Goal: Find specific page/section: Find specific page/section

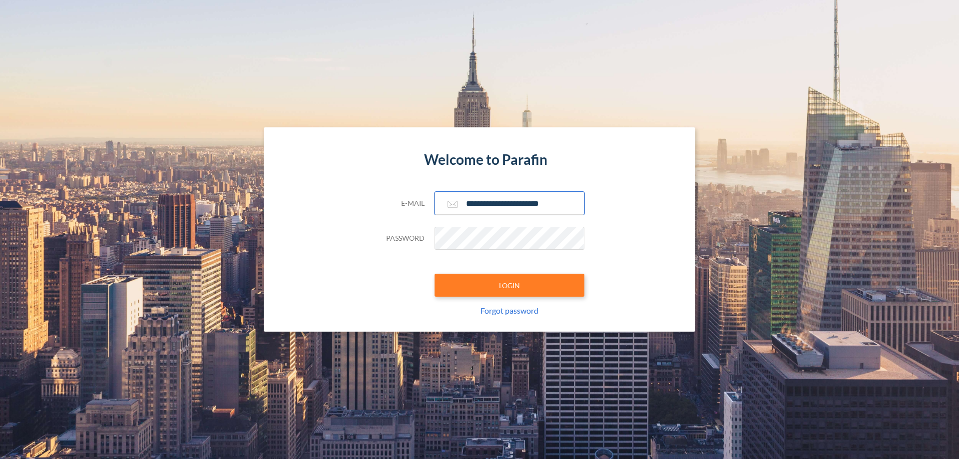
type input "**********"
click at [510, 285] on button "LOGIN" at bounding box center [510, 285] width 150 height 23
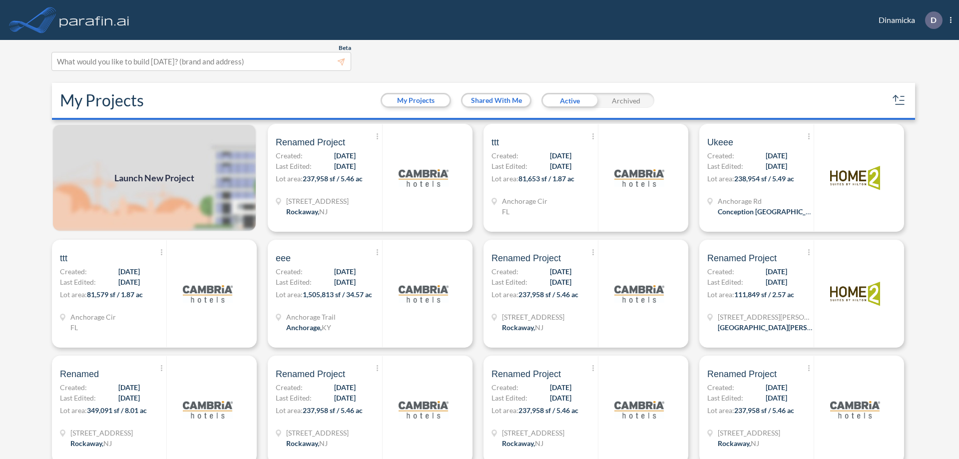
scroll to position [2, 0]
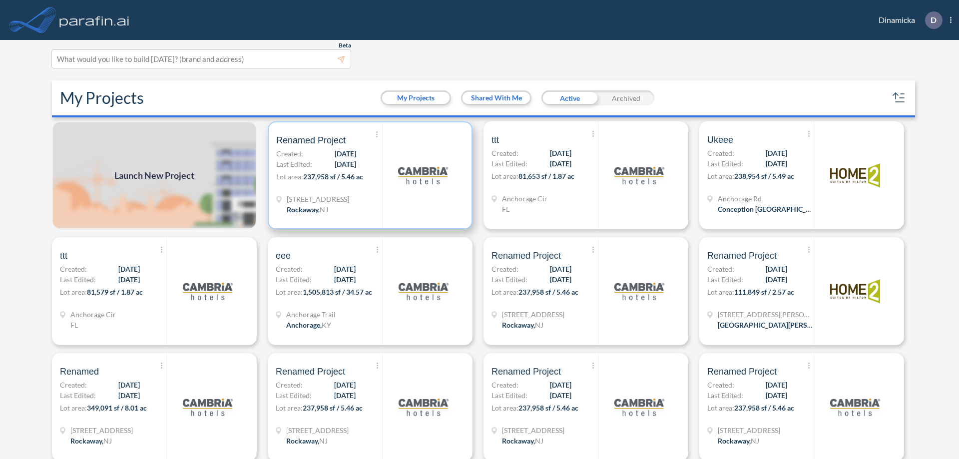
click at [368, 175] on p "Lot area: 237,958 sf / 5.46 ac" at bounding box center [329, 178] width 106 height 14
